Goal: Task Accomplishment & Management: Use online tool/utility

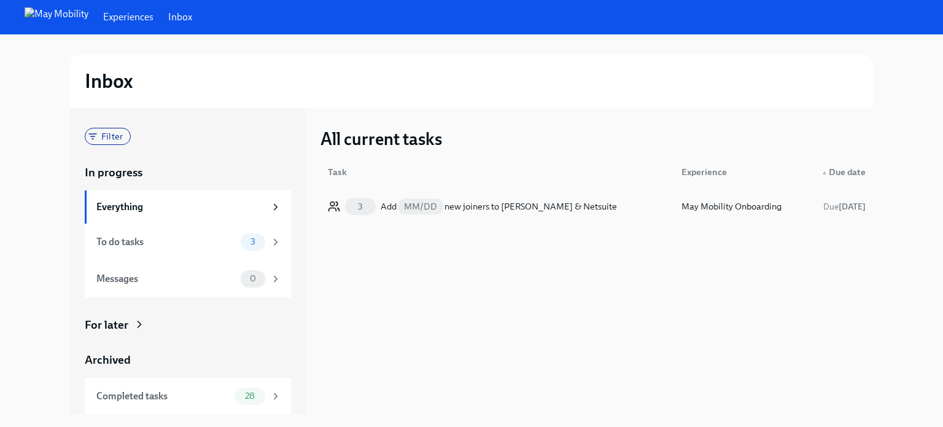
click at [446, 204] on div "Add MM/DD new joiners to [PERSON_NAME] & Netsuite" at bounding box center [499, 206] width 236 height 15
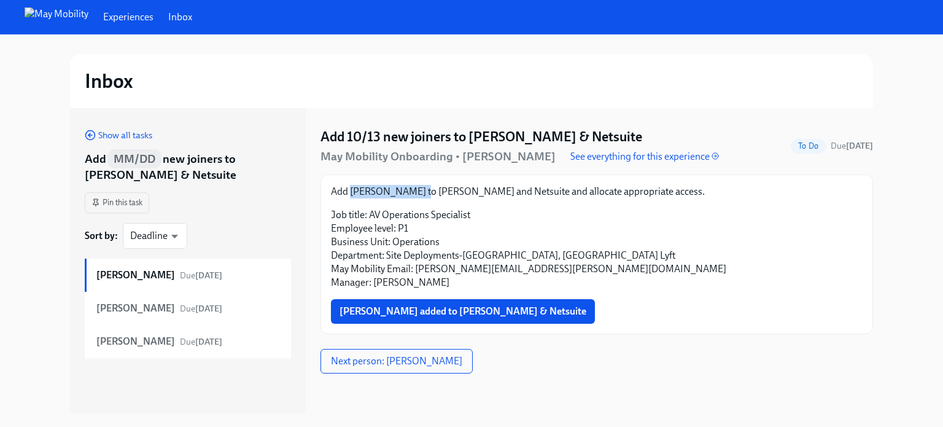
drag, startPoint x: 416, startPoint y: 192, endPoint x: 352, endPoint y: 193, distance: 63.8
click at [352, 193] on p "Add [PERSON_NAME] to [PERSON_NAME] and Netsuite and allocate appropriate access." at bounding box center [597, 192] width 532 height 14
copy p "[PERSON_NAME]"
drag, startPoint x: 574, startPoint y: 268, endPoint x: 417, endPoint y: 269, distance: 157.2
click at [417, 269] on p "Job title: AV Operations Specialist Employee level: P1 Business Unit: Operation…" at bounding box center [597, 248] width 532 height 81
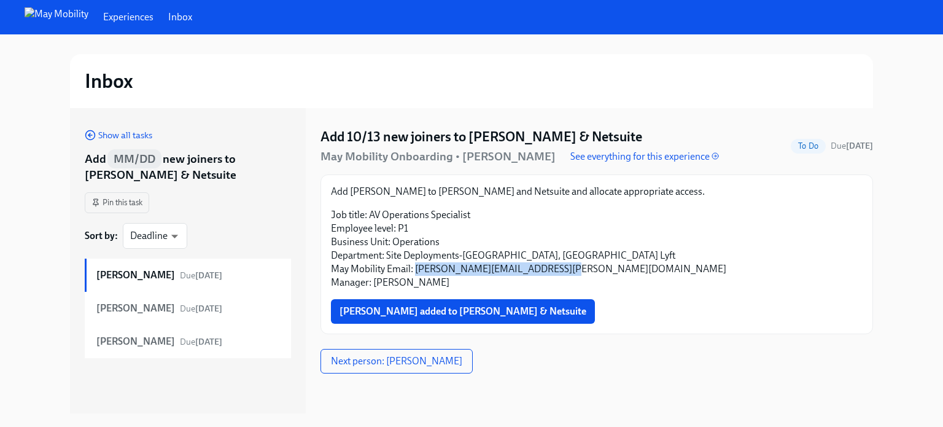
copy p "[PERSON_NAME][EMAIL_ADDRESS][PERSON_NAME][DOMAIN_NAME]"
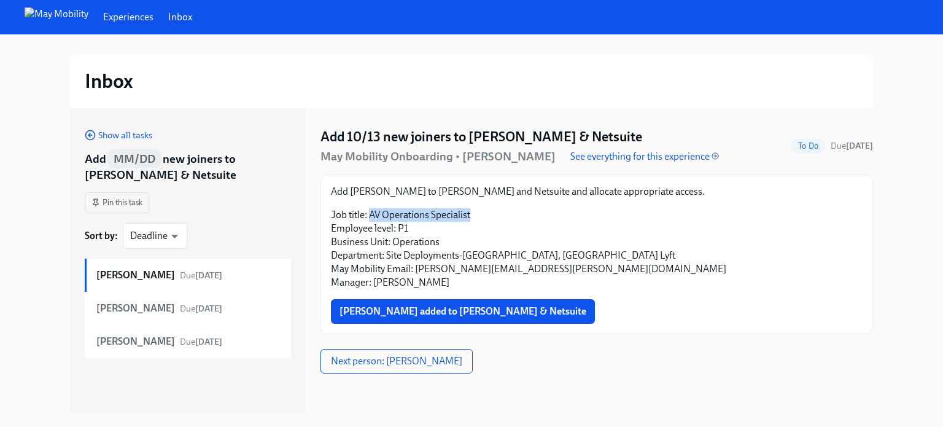
drag, startPoint x: 466, startPoint y: 212, endPoint x: 371, endPoint y: 215, distance: 95.2
click at [371, 215] on p "Job title: AV Operations Specialist Employee level: P1 Business Unit: Operation…" at bounding box center [597, 248] width 532 height 81
copy p "AV Operations Specialist"
click at [548, 241] on p "Job title: AV Operations Specialist Employee level: P1 Business Unit: Operation…" at bounding box center [597, 248] width 532 height 81
drag, startPoint x: 414, startPoint y: 187, endPoint x: 349, endPoint y: 186, distance: 65.1
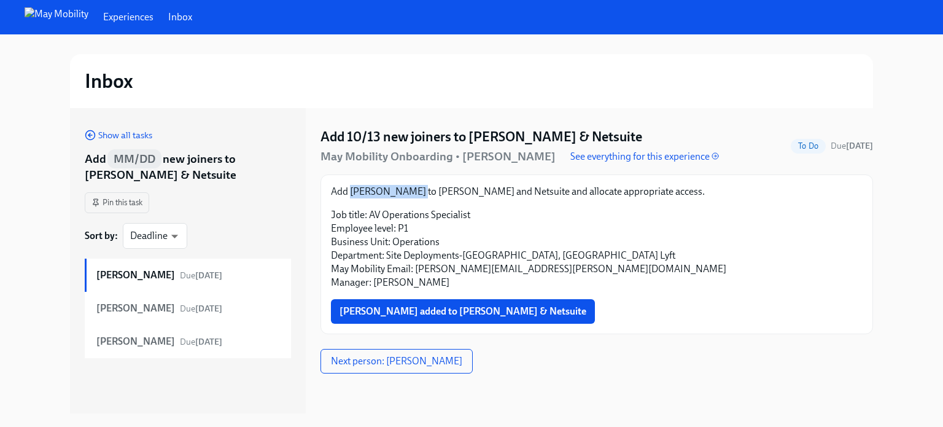
click at [349, 186] on p "Add [PERSON_NAME] to [PERSON_NAME] and Netsuite and allocate appropriate access." at bounding box center [597, 192] width 532 height 14
copy p "[PERSON_NAME]"
click at [494, 232] on p "Job title: AV Operations Specialist Employee level: P1 Business Unit: Operation…" at bounding box center [597, 248] width 532 height 81
drag, startPoint x: 472, startPoint y: 215, endPoint x: 370, endPoint y: 210, distance: 102.0
click at [370, 210] on p "Job title: AV Operations Specialist Employee level: P1 Business Unit: Operation…" at bounding box center [597, 248] width 532 height 81
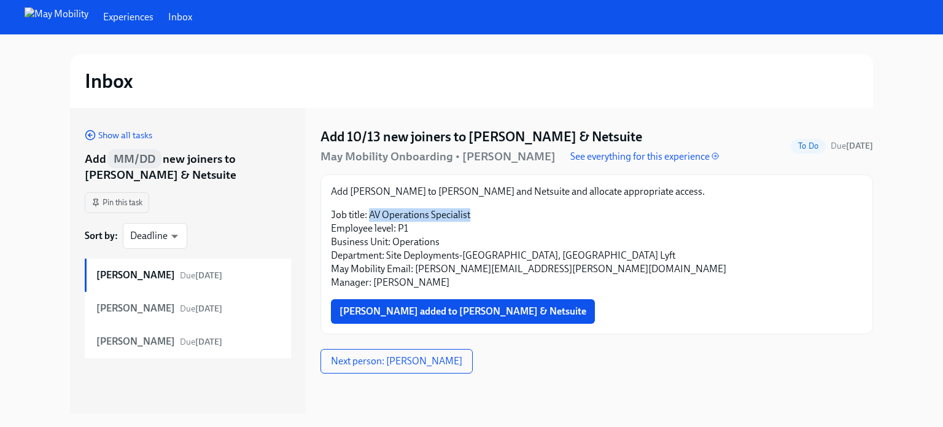
copy p "AV Operations Specialist"
click at [628, 291] on div "Add [PERSON_NAME] to [PERSON_NAME] and Netsuite and allocate appropriate access…" at bounding box center [597, 254] width 532 height 139
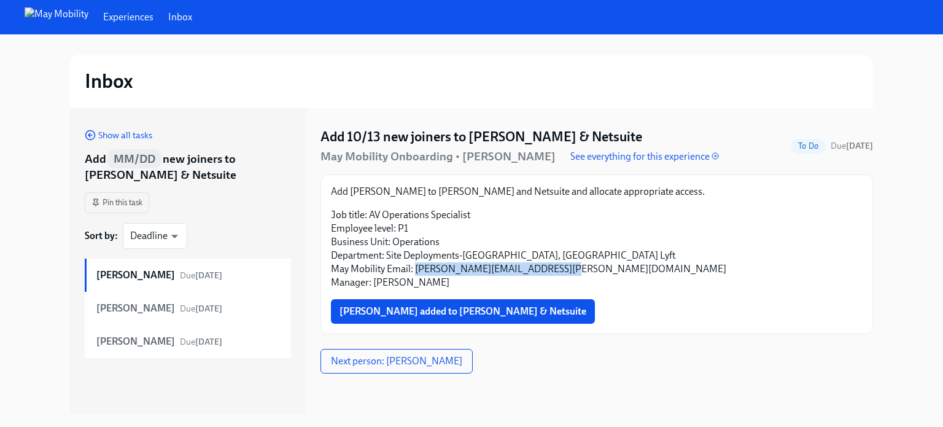
drag, startPoint x: 560, startPoint y: 268, endPoint x: 417, endPoint y: 271, distance: 143.1
click at [417, 271] on p "Job title: AV Operations Specialist Employee level: P1 Business Unit: Operation…" at bounding box center [597, 248] width 532 height 81
copy p "[PERSON_NAME][EMAIL_ADDRESS][PERSON_NAME][DOMAIN_NAME]"
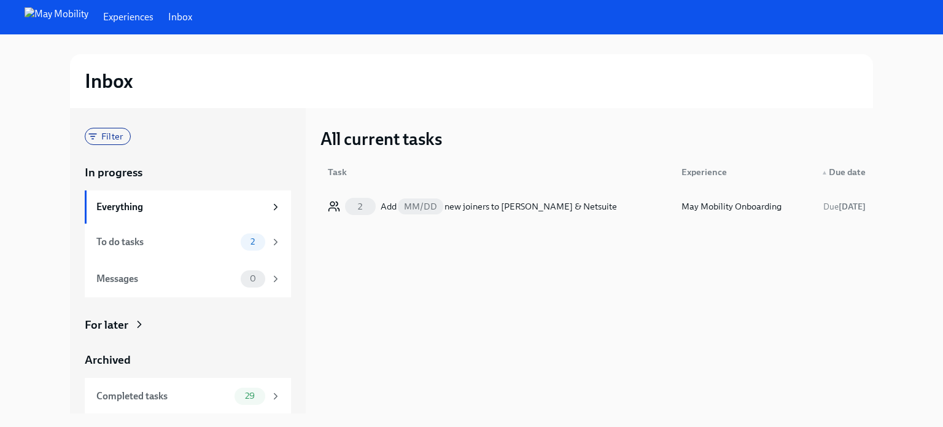
click at [552, 217] on div "2 Add MM/DD new joiners to Fyle & Netsuite" at bounding box center [497, 206] width 349 height 25
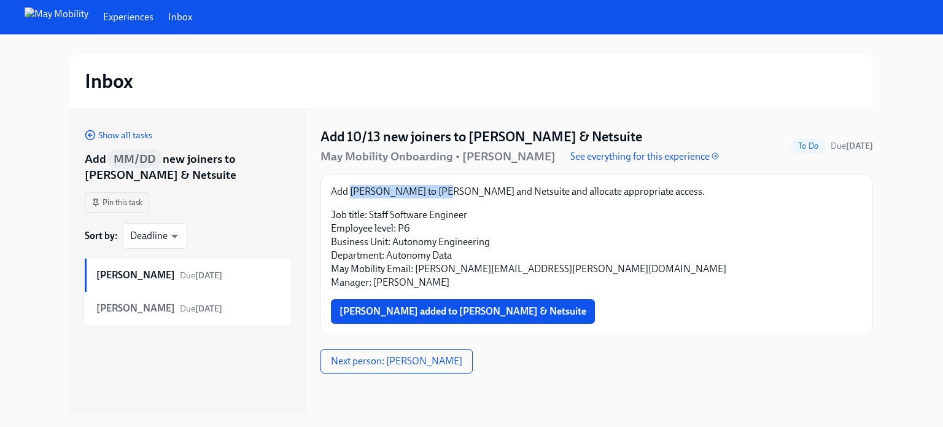
drag, startPoint x: 440, startPoint y: 208, endPoint x: 350, endPoint y: 208, distance: 89.6
click at [350, 198] on p "Add Konstantin Babushkin to Fyle and Netsuite and allocate appropriate access." at bounding box center [597, 192] width 532 height 14
copy p "[PERSON_NAME]"
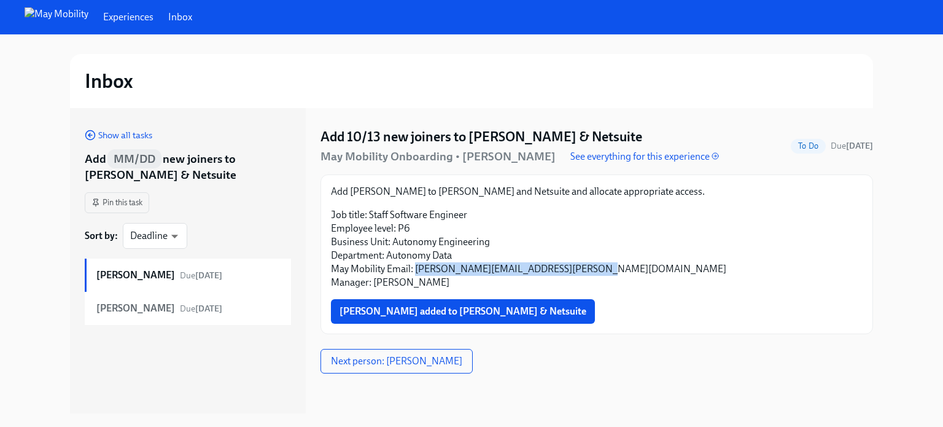
drag, startPoint x: 587, startPoint y: 287, endPoint x: 417, endPoint y: 289, distance: 170.7
click at [417, 289] on p "Job title: Staff Software Engineer Employee level: P6 Business Unit: Autonomy E…" at bounding box center [597, 248] width 532 height 81
copy p "konstantin.babushkin@maymobility.com"
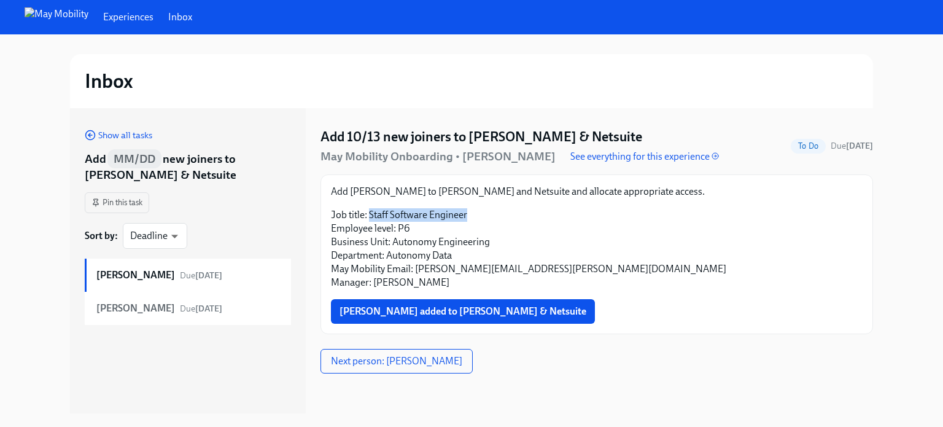
drag, startPoint x: 467, startPoint y: 233, endPoint x: 371, endPoint y: 227, distance: 96.0
click at [371, 227] on p "Job title: Staff Software Engineer Employee level: P6 Business Unit: Autonomy E…" at bounding box center [597, 248] width 532 height 81
copy p "Staff Software Engineer"
drag, startPoint x: 521, startPoint y: 238, endPoint x: 509, endPoint y: 238, distance: 11.7
click at [521, 238] on p "Job title: Staff Software Engineer Employee level: P6 Business Unit: Autonomy E…" at bounding box center [597, 248] width 532 height 81
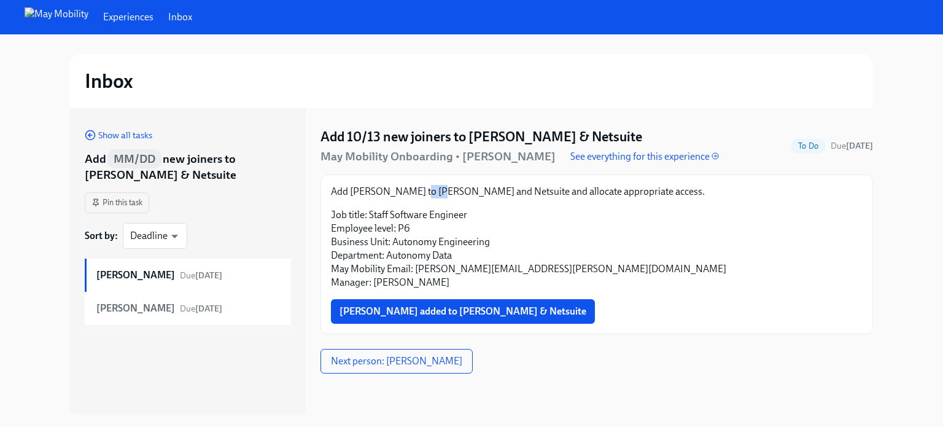
drag, startPoint x: 436, startPoint y: 206, endPoint x: 418, endPoint y: 206, distance: 18.4
click at [418, 198] on p "Add Konstantin Babushkin to Fyle and Netsuite and allocate appropriate access." at bounding box center [597, 192] width 532 height 14
drag, startPoint x: 442, startPoint y: 209, endPoint x: 351, endPoint y: 210, distance: 91.5
click at [351, 198] on p "Add Konstantin Babushkin to Fyle and Netsuite and allocate appropriate access." at bounding box center [597, 192] width 532 height 14
copy p "[PERSON_NAME]"
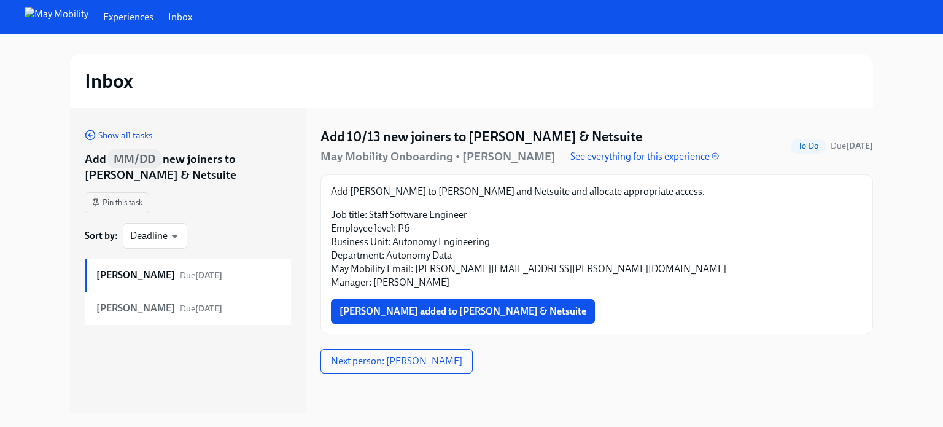
click at [482, 233] on p "Job title: Staff Software Engineer Employee level: P6 Business Unit: Autonomy E…" at bounding box center [597, 248] width 532 height 81
drag, startPoint x: 459, startPoint y: 232, endPoint x: 370, endPoint y: 231, distance: 89.6
click at [370, 231] on p "Job title: Staff Software Engineer Employee level: P6 Business Unit: Autonomy E…" at bounding box center [597, 248] width 532 height 81
copy p "Staff Software Engineer"
drag, startPoint x: 594, startPoint y: 290, endPoint x: 415, endPoint y: 290, distance: 179.2
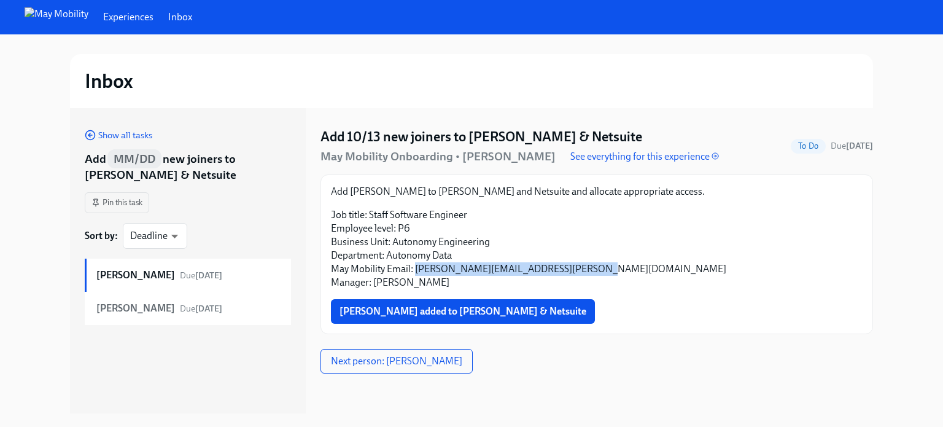
click at [415, 289] on p "Job title: Staff Software Engineer Employee level: P6 Business Unit: Autonomy E…" at bounding box center [597, 248] width 532 height 81
copy p "konstantin.babushkin@maymobility.com"
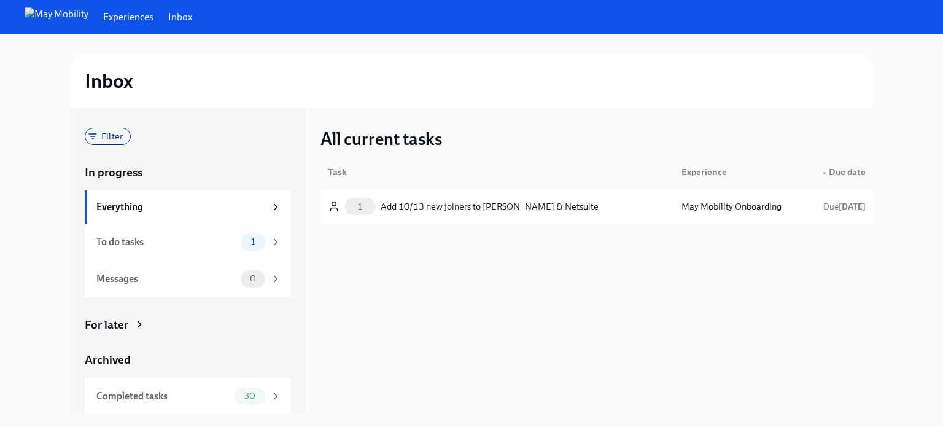
click at [476, 207] on div "Add 10/13 new joiners to [PERSON_NAME] & Netsuite" at bounding box center [524, 206] width 286 height 15
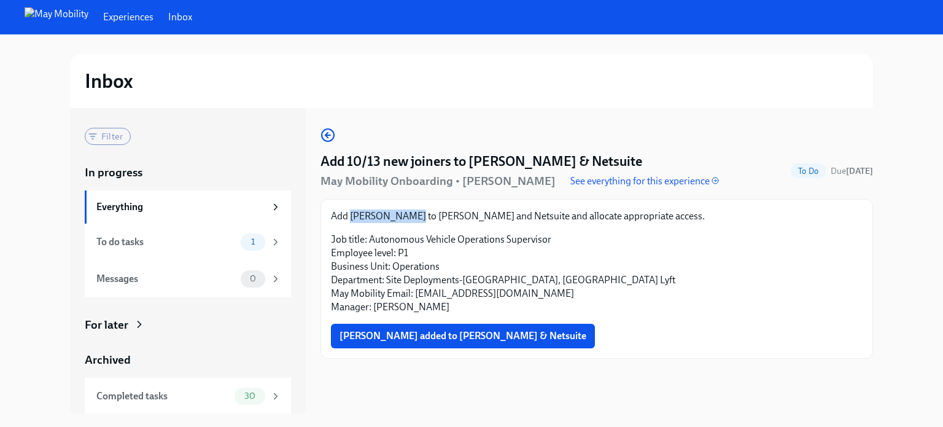
drag, startPoint x: 403, startPoint y: 214, endPoint x: 351, endPoint y: 217, distance: 52.9
click at [351, 217] on p "Add Octavia Brown to Fyle and Netsuite and allocate appropriate access." at bounding box center [597, 216] width 532 height 14
copy p "[PERSON_NAME]"
drag, startPoint x: 570, startPoint y: 297, endPoint x: 414, endPoint y: 296, distance: 155.9
click at [414, 296] on p "Job title: Autonomous Vehicle Operations Supervisor Employee level: P1 Business…" at bounding box center [597, 273] width 532 height 81
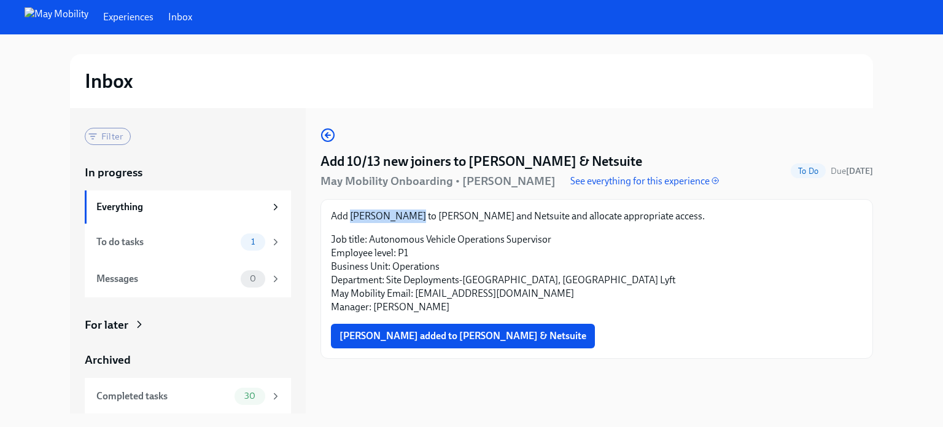
copy p "octavia.brown@maymobility.com"
drag, startPoint x: 557, startPoint y: 238, endPoint x: 371, endPoint y: 241, distance: 186.6
click at [371, 241] on p "Job title: Autonomous Vehicle Operations Supervisor Employee level: P1 Business…" at bounding box center [597, 273] width 532 height 81
copy p "Autonomous Vehicle Operations Supervisor"
click at [414, 201] on div "Add Octavia Brown to Fyle and Netsuite and allocate appropriate access. Job tit…" at bounding box center [596, 279] width 552 height 160
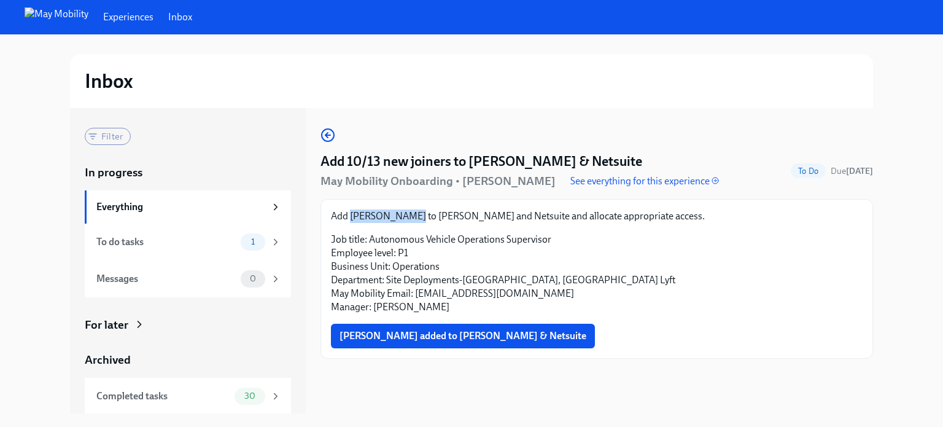
drag, startPoint x: 410, startPoint y: 215, endPoint x: 56, endPoint y: 126, distance: 365.2
click at [351, 214] on p "Add Octavia Brown to Fyle and Netsuite and allocate appropriate access." at bounding box center [597, 216] width 532 height 14
copy p "[PERSON_NAME]"
click at [613, 291] on p "Job title: Autonomous Vehicle Operations Supervisor Employee level: P1 Business…" at bounding box center [597, 273] width 532 height 81
drag, startPoint x: 550, startPoint y: 238, endPoint x: 371, endPoint y: 241, distance: 179.3
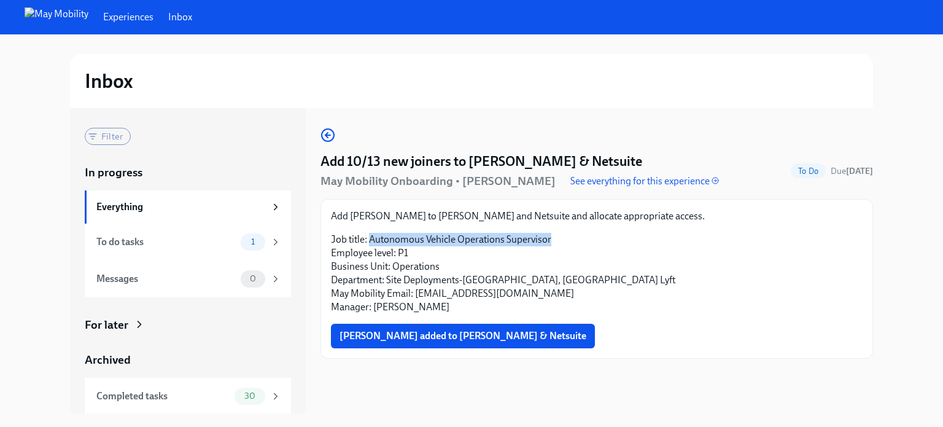
click at [371, 241] on p "Job title: Autonomous Vehicle Operations Supervisor Employee level: P1 Business…" at bounding box center [597, 273] width 532 height 81
copy p "Autonomous Vehicle Operations Supervisor"
drag, startPoint x: 589, startPoint y: 342, endPoint x: 560, endPoint y: 310, distance: 42.6
click at [584, 338] on div "Octavia Brown added to Fyle & Netsuite" at bounding box center [597, 336] width 532 height 25
drag, startPoint x: 556, startPoint y: 294, endPoint x: 416, endPoint y: 294, distance: 140.6
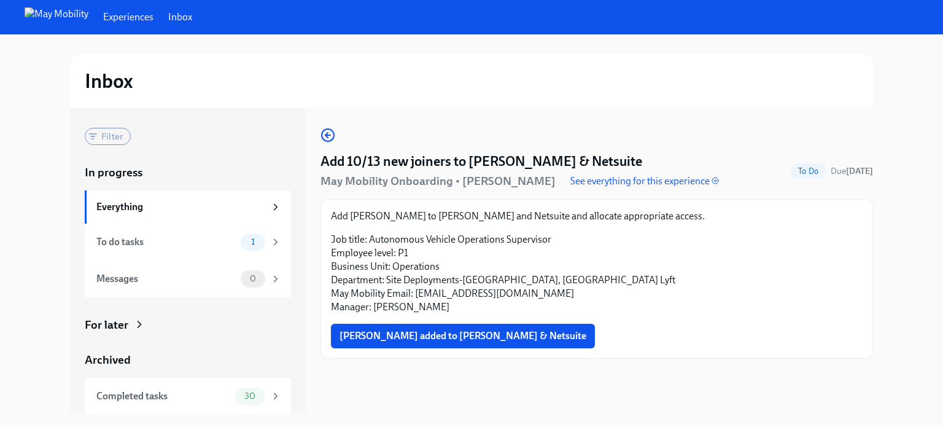
click at [416, 294] on p "Job title: Autonomous Vehicle Operations Supervisor Employee level: P1 Business…" at bounding box center [597, 273] width 532 height 81
copy p "octavia.brown@maymobility.com"
